Goal: Task Accomplishment & Management: Complete application form

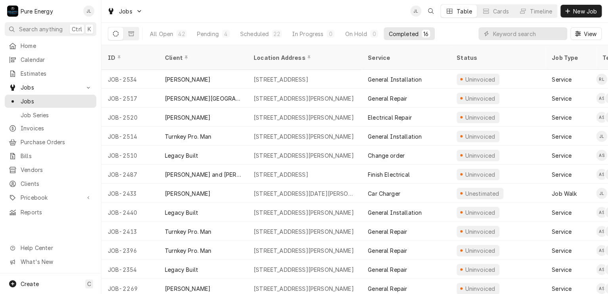
click at [579, 9] on span "New Job" at bounding box center [584, 11] width 27 height 8
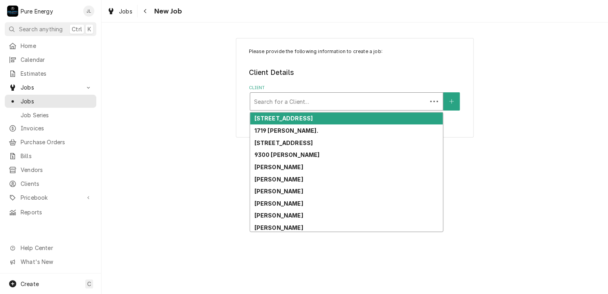
click at [310, 104] on div "Client" at bounding box center [338, 101] width 169 height 14
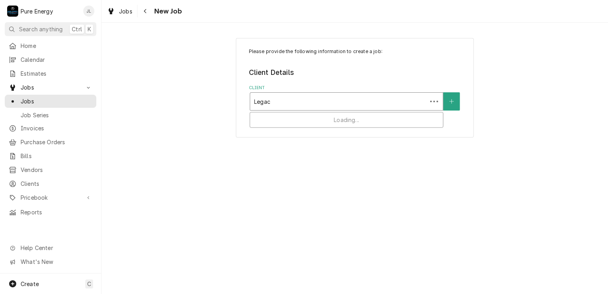
type input "Legacy"
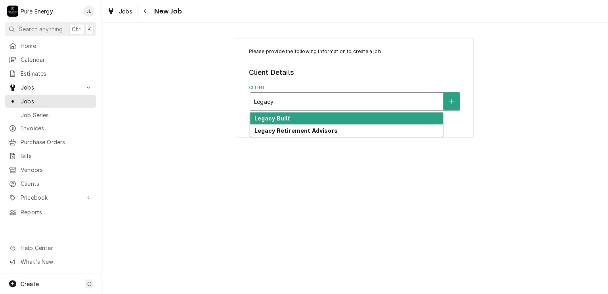
click at [302, 120] on div "Legacy Built" at bounding box center [346, 119] width 193 height 12
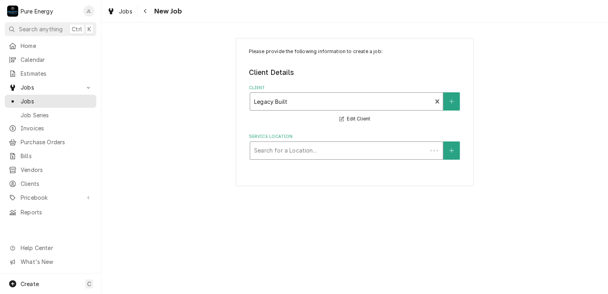
click at [296, 153] on div "Service Location" at bounding box center [338, 150] width 169 height 14
type input "Deed"
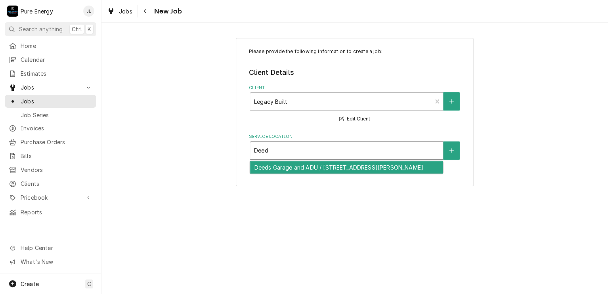
click at [298, 166] on div "Deeds Garage and ADU / [STREET_ADDRESS][PERSON_NAME]" at bounding box center [346, 167] width 193 height 12
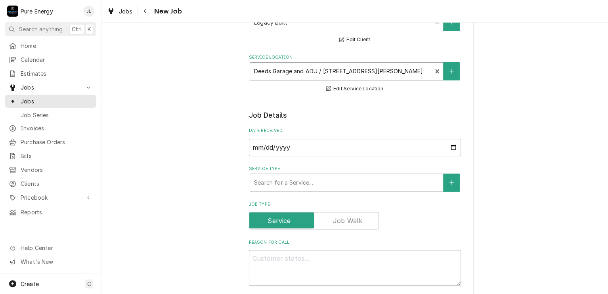
scroll to position [119, 0]
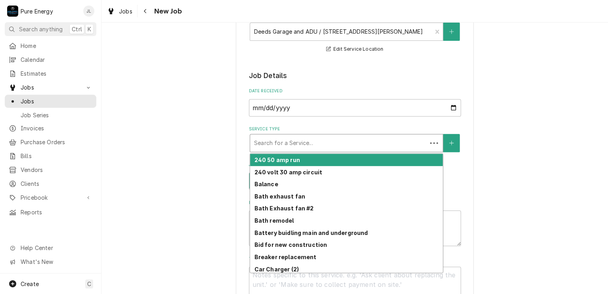
click at [305, 144] on div "Service Type" at bounding box center [338, 143] width 169 height 14
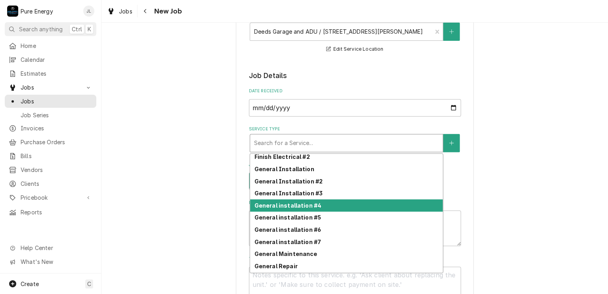
scroll to position [203, 0]
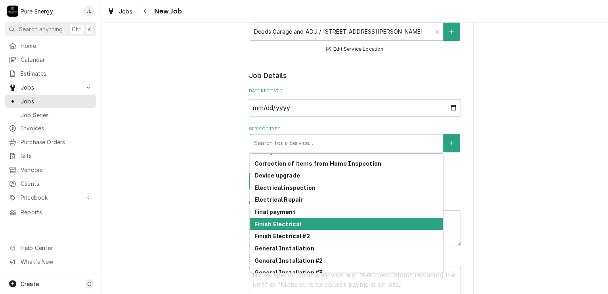
click at [321, 218] on div "Finish Electrical" at bounding box center [346, 224] width 193 height 12
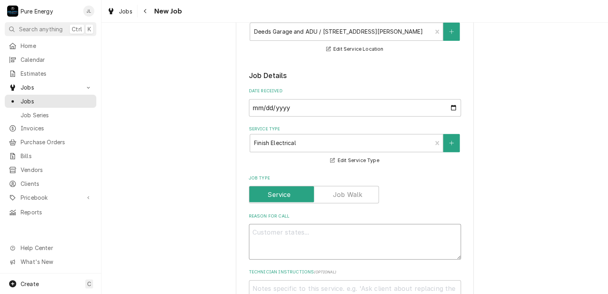
click at [302, 234] on textarea "Reason For Call" at bounding box center [355, 242] width 212 height 36
type textarea "x"
type textarea "L"
type textarea "x"
type textarea "Le"
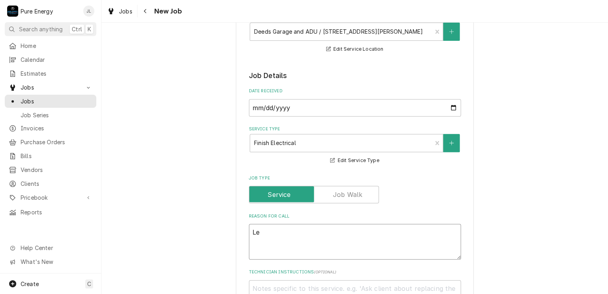
type textarea "x"
type textarea "Let"
type textarea "x"
type textarea "Lets"
type textarea "x"
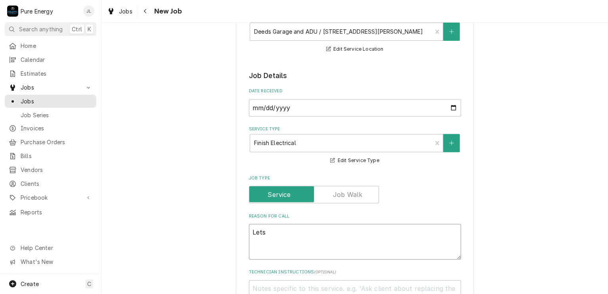
type textarea "Lets"
type textarea "x"
type textarea "Lets d"
type textarea "x"
type textarea "Lets do"
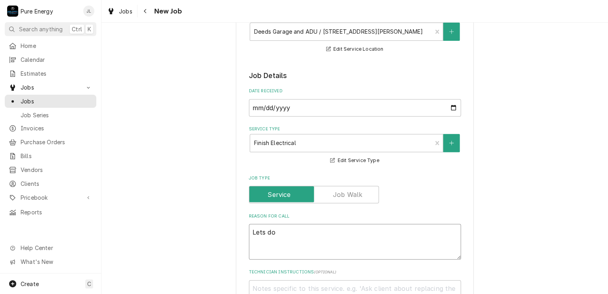
type textarea "x"
type textarea "Lets do"
type textarea "x"
type textarea "Lets do th"
type textarea "x"
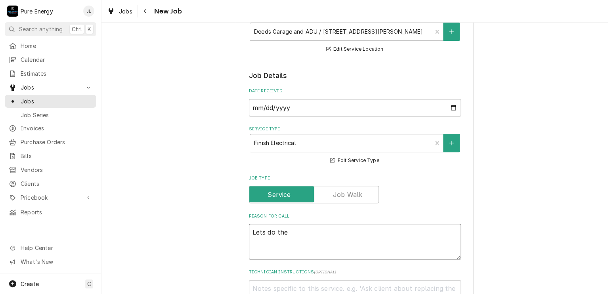
type textarea "Lets do the"
type textarea "x"
type textarea "Lets do the i"
type textarea "x"
type textarea "Lets do the it"
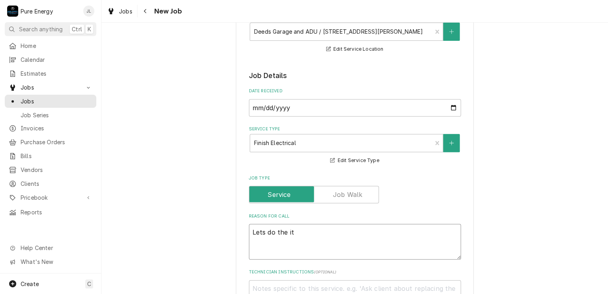
type textarea "x"
type textarea "Lets do the ite"
type textarea "x"
type textarea "Lets do the item"
type textarea "x"
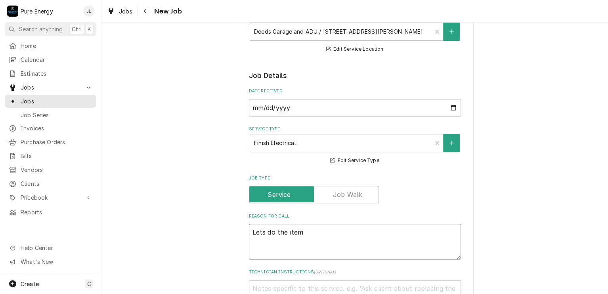
type textarea "Lets do the items"
type textarea "x"
type textarea "Lets do the items"
type textarea "x"
type textarea "Lets do the items di"
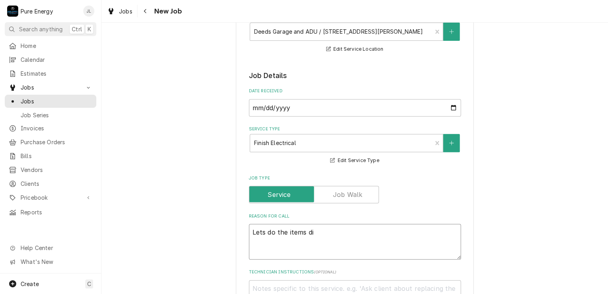
type textarea "x"
type textarea "Lets do the items dis"
type textarea "x"
type textarea "Lets do the items discu"
type textarea "x"
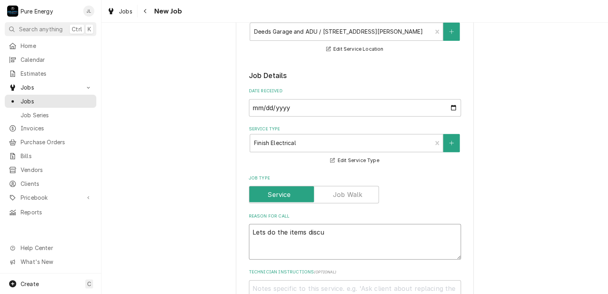
type textarea "Lets do the items discus"
type textarea "x"
type textarea "Lets do the items discuss"
type textarea "x"
type textarea "Lets do the items discusse"
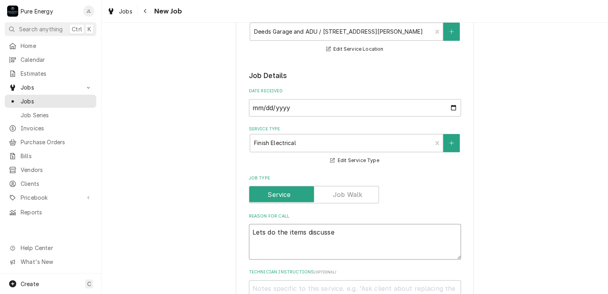
type textarea "x"
type textarea "Lets do the items discussed"
type textarea "x"
type textarea "Lets do the items discussed y"
type textarea "x"
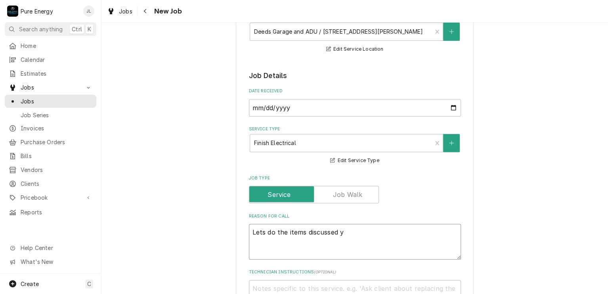
type textarea "Lets do the items discussed ye"
type textarea "x"
type textarea "Lets do the items discussed yes"
type textarea "x"
type textarea "Lets do the items discussed yest"
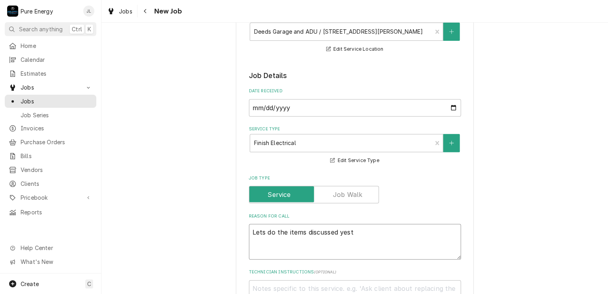
type textarea "x"
type textarea "Lets do the items discussed yeste"
type textarea "x"
type textarea "Lets do the items discussed yester"
type textarea "x"
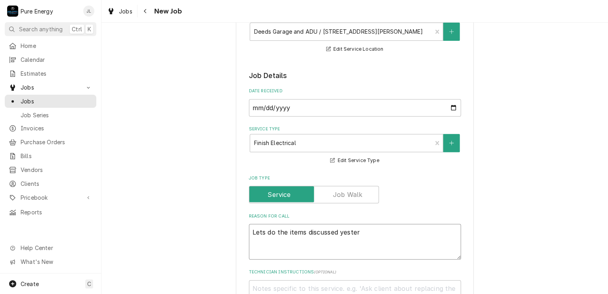
type textarea "Lets do the items discussed yesterd"
type textarea "x"
type textarea "Lets do the items discussed yesterda"
type textarea "x"
type textarea "Lets do the items discussed yesterday"
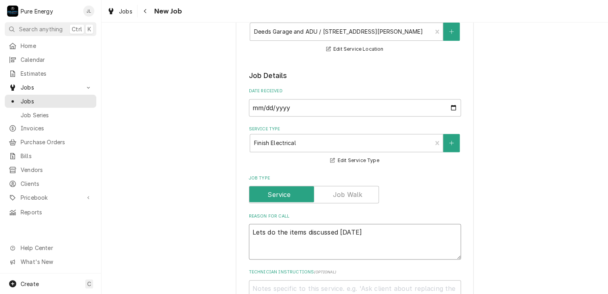
type textarea "x"
type textarea "Lets do the items discussed yesterday."
type textarea "x"
type textarea "Lets do the items discussed yesterday."
type textarea "x"
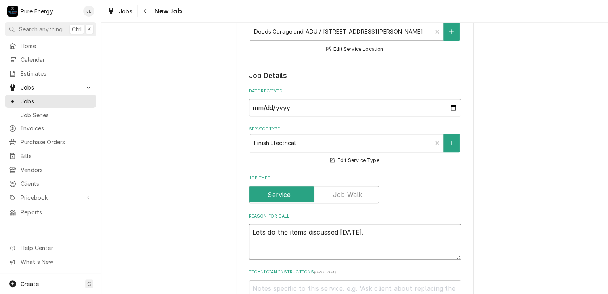
type textarea "Lets do the items discussed yesterday."
click at [302, 235] on textarea "Lets do the items discussed yesterday." at bounding box center [355, 242] width 212 height 36
click at [383, 229] on textarea "Lets do the items discussed yesterday." at bounding box center [355, 242] width 212 height 36
type textarea "x"
type textarea "Lets do the items discussed yesterday."
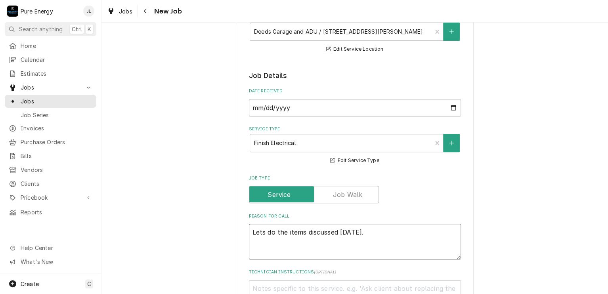
type textarea "x"
type textarea "Lets do the items discussed yesterday."
type textarea "x"
type textarea "Lets do the items discussed yesterday. G"
type textarea "x"
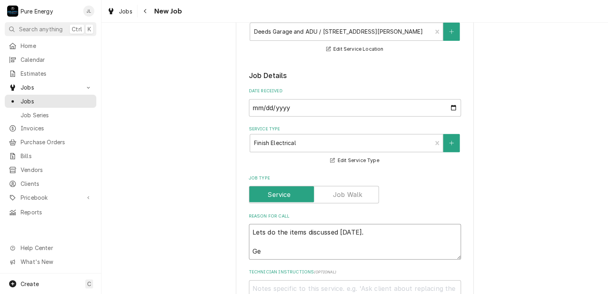
type textarea "Lets do the items discussed yesterday. Get"
type textarea "x"
type textarea "Lets do the items discussed yesterday. Get"
type textarea "x"
type textarea "Lets do the items discussed yesterday. Get t"
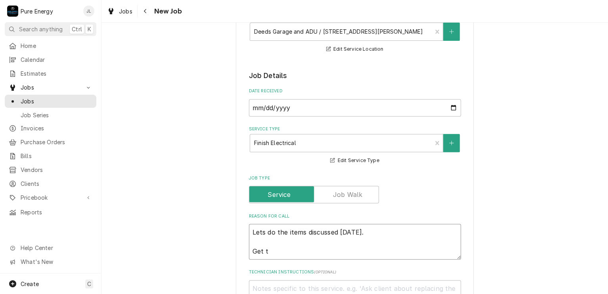
type textarea "x"
type textarea "Lets do the items discussed yesterday. Get th"
type textarea "x"
type textarea "Lets do the items discussed yesterday. Get the"
type textarea "x"
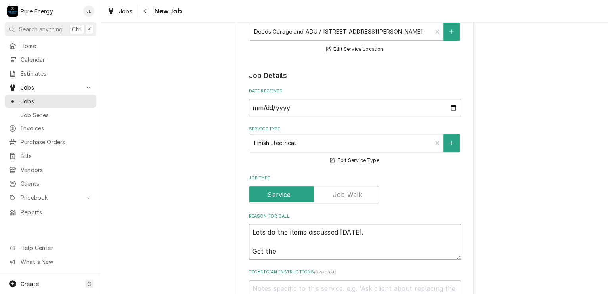
type textarea "Lets do the items discussed yesterday. Get the o"
type textarea "x"
type textarea "Lets do the items discussed yesterday. Get the ou"
type textarea "x"
type textarea "Lets do the items discussed yesterday. Get the out"
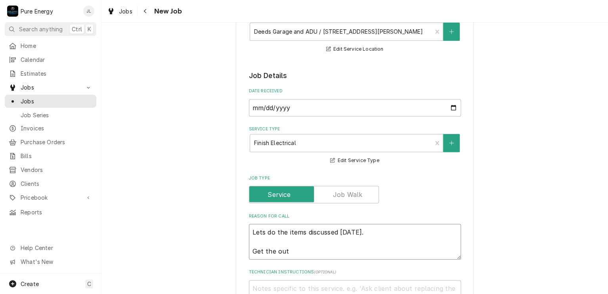
type textarea "x"
type textarea "Lets do the items discussed yesterday. Get the outl"
type textarea "x"
type textarea "Lets do the items discussed yesterday. Get the outle"
type textarea "x"
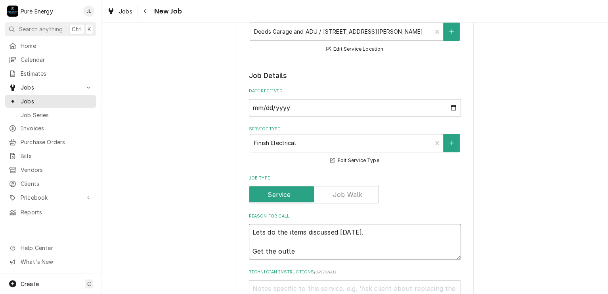
type textarea "Lets do the items discussed yesterday. Get the outlet"
type textarea "x"
type textarea "Lets do the items discussed yesterday. Get the outlet"
type textarea "x"
type textarea "Lets do the items discussed yesterday. Get the outlet i"
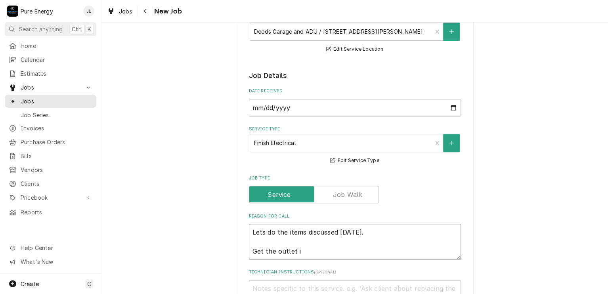
type textarea "x"
type textarea "Lets do the items discussed yesterday. Get the outlet"
type textarea "x"
type textarea "Lets do the items discussed yesterday. Get the outlet"
type textarea "x"
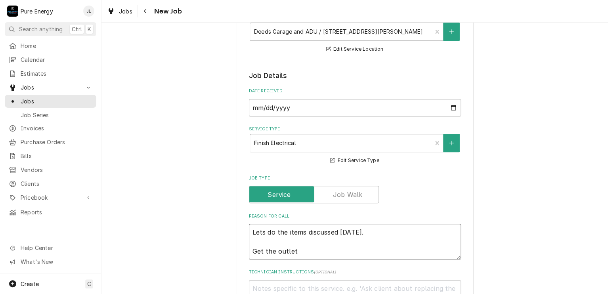
type textarea "Lets do the items discussed yesterday. Get the outlets"
type textarea "x"
type textarea "Lets do the items discussed yesterday. Get the outlets"
type textarea "x"
type textarea "Lets do the items discussed yesterday. Get the outlets i"
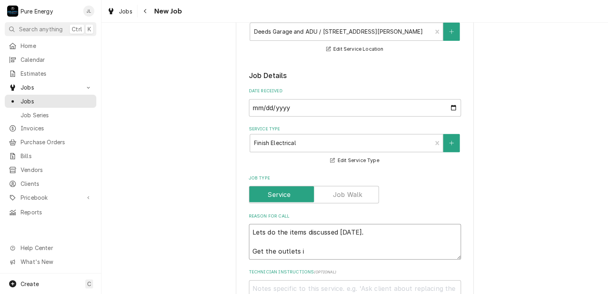
type textarea "x"
type textarea "Lets do the items discussed yesterday. Get the outlets in"
type textarea "x"
type textarea "Lets do the items discussed yesterday. Get the outlets in"
type textarea "x"
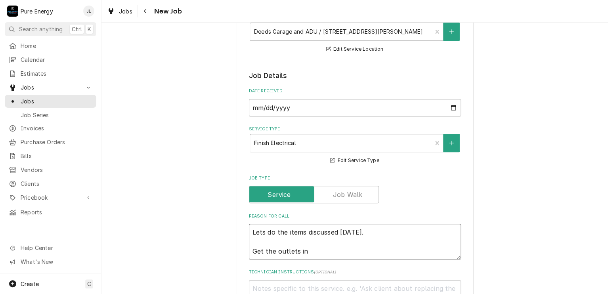
type textarea "Lets do the items discussed yesterday. Get the outlets in b"
type textarea "x"
type textarea "Lets do the items discussed yesterday. Get the outlets in be"
type textarea "x"
type textarea "Lets do the items discussed yesterday. Get the outlets in beh"
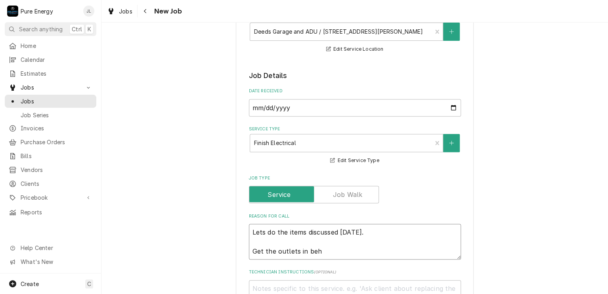
type textarea "x"
type textarea "Lets do the items discussed yesterday. Get the outlets in behi"
type textarea "x"
type textarea "Lets do the items discussed yesterday. Get the outlets in behin"
type textarea "x"
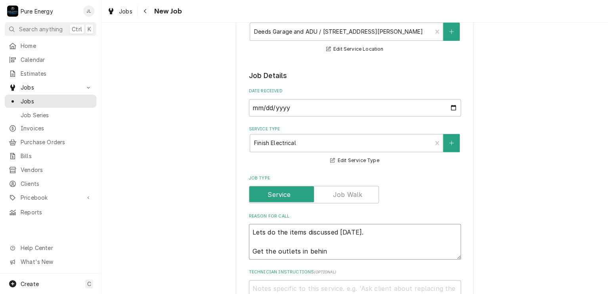
type textarea "Lets do the items discussed yesterday. Get the outlets in behind"
type textarea "x"
type textarea "Lets do the items discussed yesterday. Get the outlets in behind"
type textarea "x"
type textarea "Lets do the items discussed yesterday. Get the outlets in behind s"
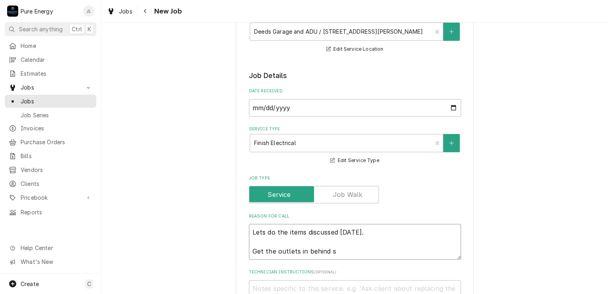
type textarea "x"
type textarea "Lets do the items discussed yesterday. Get the outlets in behind sto"
type textarea "x"
type textarea "Lets do the items discussed yesterday. Get the outlets in behind stom"
type textarea "x"
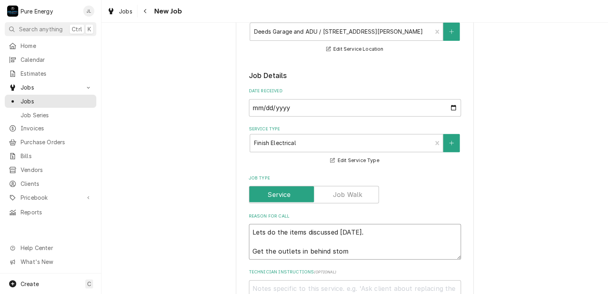
type textarea "Lets do the items discussed yesterday. Get the outlets in behind sto"
type textarea "x"
type textarea "Lets do the items discussed yesterday. Get the outlets in behind stov"
type textarea "x"
type textarea "Lets do the items discussed yesterday. Get the outlets in behind stove"
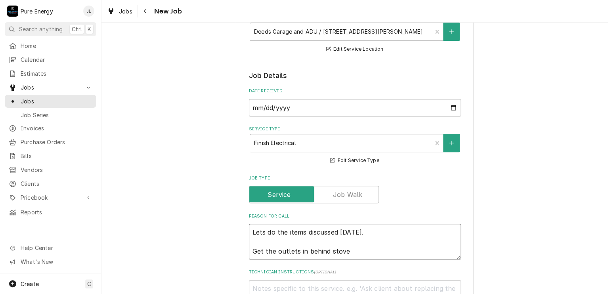
type textarea "x"
type textarea "Lets do the items discussed yesterday. Get the outlets in behind stove"
type textarea "x"
type textarea "Lets do the items discussed yesterday. Get the outlets in behind stove an"
type textarea "x"
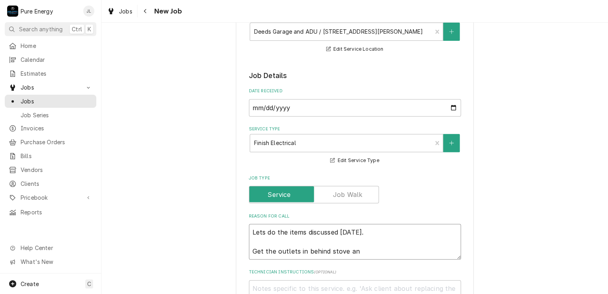
type textarea "Lets do the items discussed yesterday. Get the outlets in behind stove and"
type textarea "x"
type textarea "Lets do the items discussed yesterday. Get the outlets in behind stove and"
type textarea "x"
type textarea "Lets do the items discussed yesterday. Get the outlets in behind stove and u"
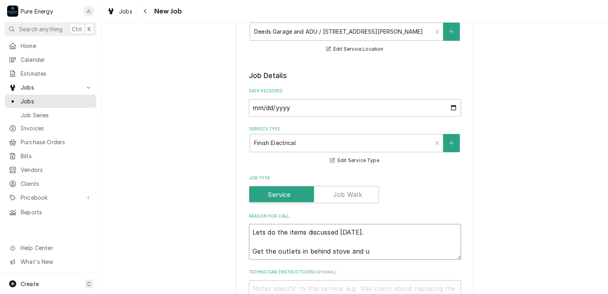
type textarea "x"
type textarea "Lets do the items discussed yesterday. Get the outlets in behind stove and un"
type textarea "x"
type textarea "Lets do the items discussed yesterday. Get the outlets in behind stove and und"
type textarea "x"
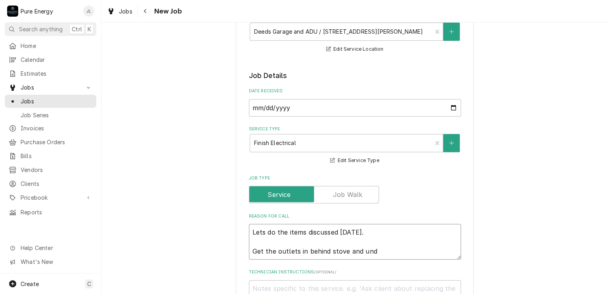
type textarea "Lets do the items discussed yesterday. Get the outlets in behind stove and unde"
type textarea "x"
type textarea "Lets do the items discussed yesterday. Get the outlets in behind stove and under"
type textarea "x"
type textarea "Lets do the items discussed yesterday. Get the outlets in behind stove and under"
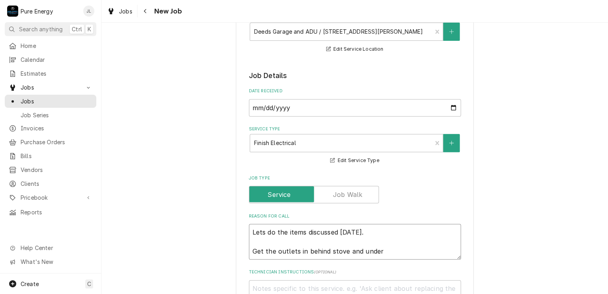
type textarea "x"
type textarea "Lets do the items discussed yesterday. Get the outlets in behind stove and unde…"
type textarea "x"
type textarea "Lets do the items discussed yesterday. Get the outlets in behind stove and unde…"
type textarea "x"
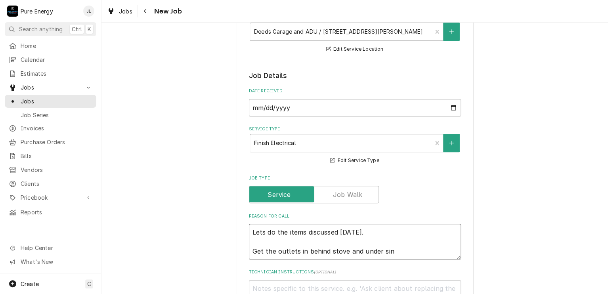
type textarea "Lets do the items discussed yesterday. Get the outlets in behind stove and unde…"
type textarea "x"
type textarea "Lets do the items discussed yesterday. Get the outlets in behind stove and unde…"
type textarea "x"
type textarea "Lets do the items discussed yesterday. Get the outlets in behind stove and unde…"
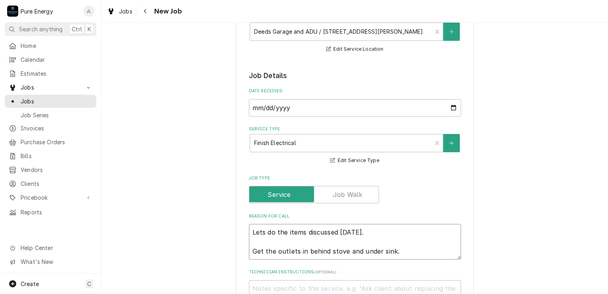
type textarea "x"
type textarea "Lets do the items discussed yesterday. Get the outlets in behind stove and unde…"
type textarea "x"
type textarea "Lets do the items discussed yesterday. Get the outlets in behind stove and unde…"
type textarea "x"
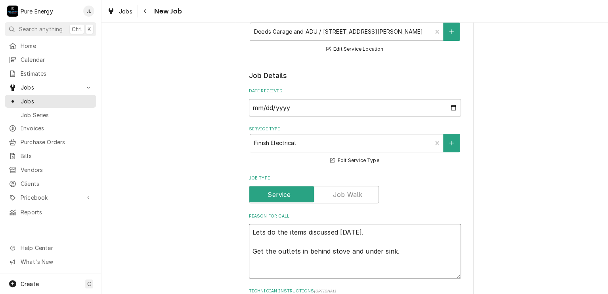
type textarea "Lets do the items discussed yesterday. Get the outlets in behind stove and unde…"
type textarea "x"
type textarea "Lets do the items discussed yesterday. Get the outlets in behind stove and unde…"
type textarea "x"
type textarea "Lets do the items discussed yesterday. Get the outlets in behind stove and unde…"
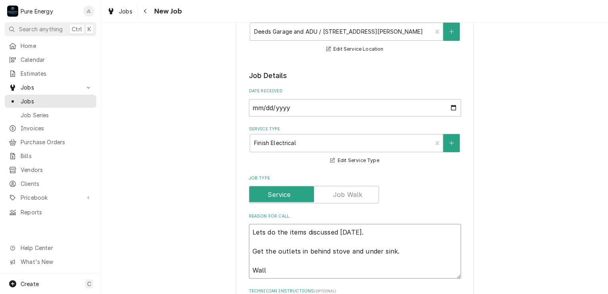
type textarea "x"
type textarea "Lets do the items discussed yesterday. Get the outlets in behind stove and unde…"
type textarea "x"
type textarea "Lets do the items discussed yesterday. Get the outlets in behind stove and unde…"
type textarea "x"
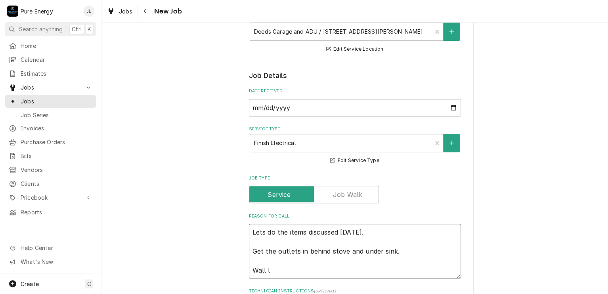
type textarea "Lets do the items discussed yesterday. Get the outlets in behind stove and unde…"
type textarea "x"
type textarea "Lets do the items discussed yesterday. Get the outlets in behind stove and unde…"
type textarea "x"
type textarea "Lets do the items discussed yesterday. Get the outlets in behind stove and unde…"
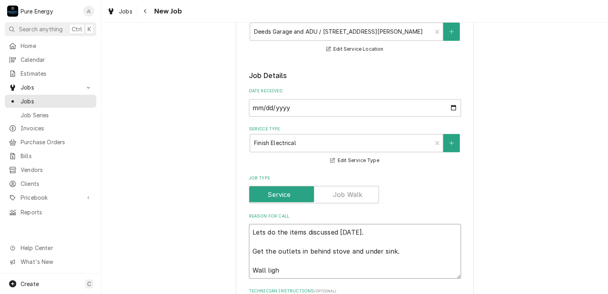
type textarea "x"
type textarea "Lets do the items discussed yesterday. Get the outlets in behind stove and unde…"
type textarea "x"
type textarea "Lets do the items discussed yesterday. Get the outlets in behind stove and unde…"
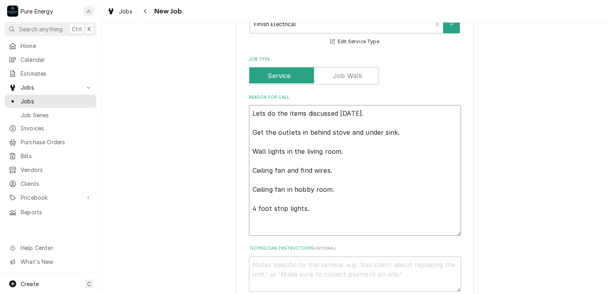
click at [318, 207] on textarea "Lets do the items discussed yesterday. Get the outlets in behind stove and unde…" at bounding box center [355, 170] width 212 height 131
click at [361, 207] on textarea "Lets do the items discussed yesterday. Get the outlets in behind stove and unde…" at bounding box center [355, 180] width 212 height 150
click at [323, 232] on textarea "Lets do the items discussed yesterday. Get the outlets in behind stove and unde…" at bounding box center [355, 180] width 212 height 150
click at [320, 229] on textarea "Lets do the items discussed yesterday. Get the outlets in behind stove and unde…" at bounding box center [355, 180] width 212 height 150
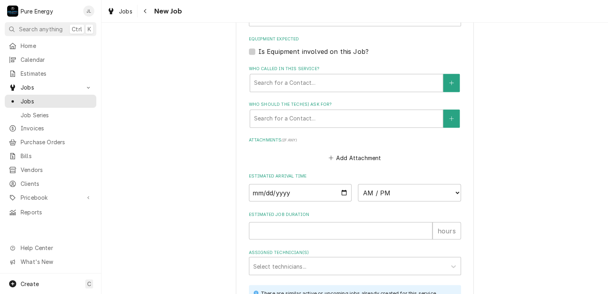
scroll to position [634, 0]
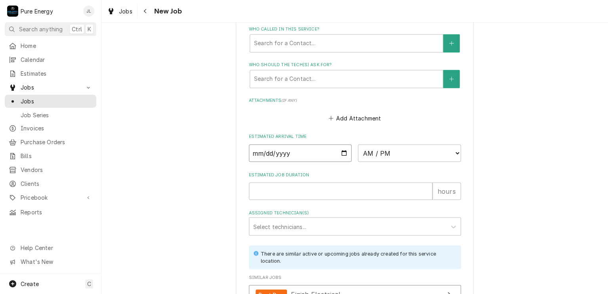
click at [342, 150] on input "Date" at bounding box center [300, 152] width 103 height 17
click at [453, 149] on select "AM / PM 6:00 AM 6:15 AM 6:30 AM 6:45 AM 7:00 AM 7:15 AM 7:30 AM 7:45 AM 8:00 AM…" at bounding box center [409, 152] width 103 height 17
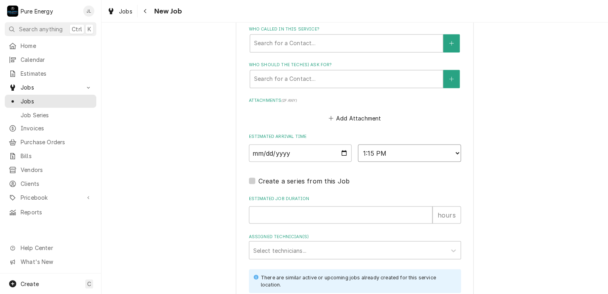
click at [454, 152] on select "AM / PM 6:00 AM 6:15 AM 6:30 AM 6:45 AM 7:00 AM 7:15 AM 7:30 AM 7:45 AM 8:00 AM…" at bounding box center [409, 152] width 103 height 17
click at [358, 144] on select "AM / PM 6:00 AM 6:15 AM 6:30 AM 6:45 AM 7:00 AM 7:15 AM 7:30 AM 7:45 AM 8:00 AM…" at bounding box center [409, 152] width 103 height 17
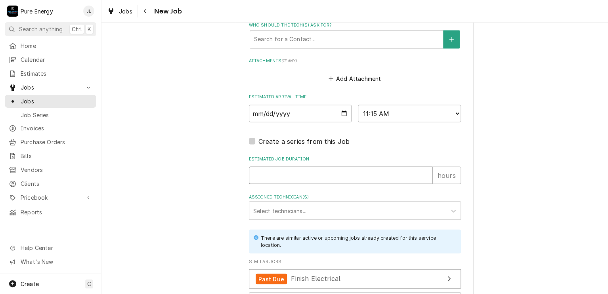
click at [318, 172] on input "Estimated Job Duration" at bounding box center [340, 174] width 183 height 17
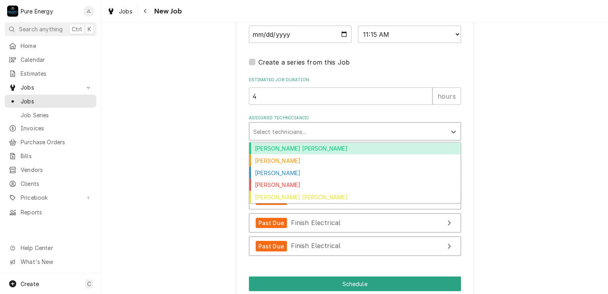
click at [315, 128] on div "Assigned Technician(s)" at bounding box center [347, 131] width 189 height 14
click at [306, 149] on div "Albert Hernandez Soto" at bounding box center [354, 148] width 211 height 12
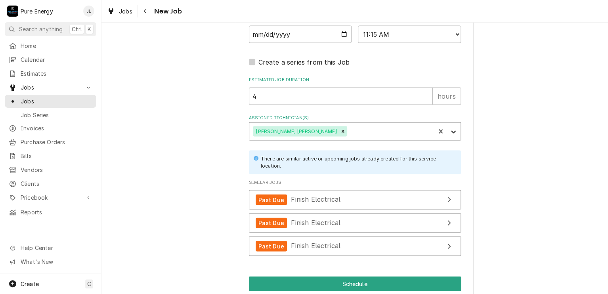
click at [451, 130] on icon "Assigned Technician(s)" at bounding box center [453, 131] width 5 height 3
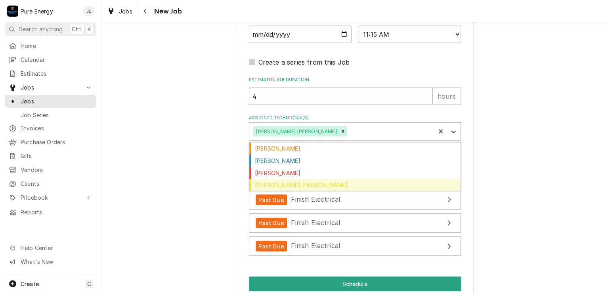
click at [368, 181] on div "Rodolfo Hernandez Lorenzo" at bounding box center [354, 185] width 211 height 12
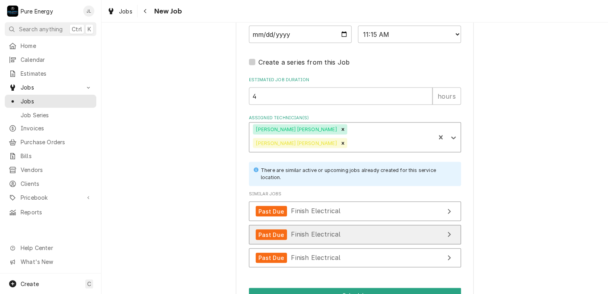
scroll to position [776, 0]
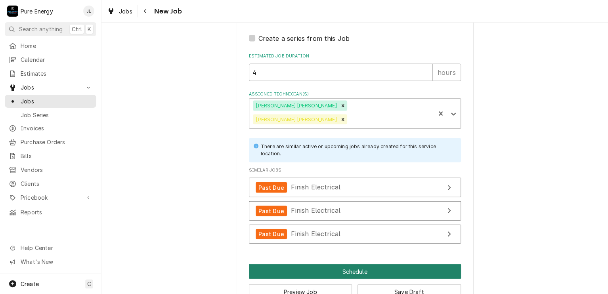
click at [324, 264] on button "Schedule" at bounding box center [355, 271] width 212 height 15
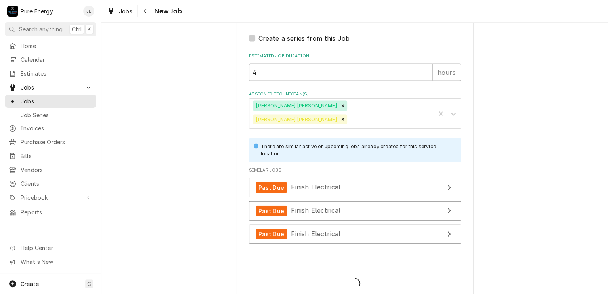
scroll to position [770, 0]
